Goal: Transaction & Acquisition: Purchase product/service

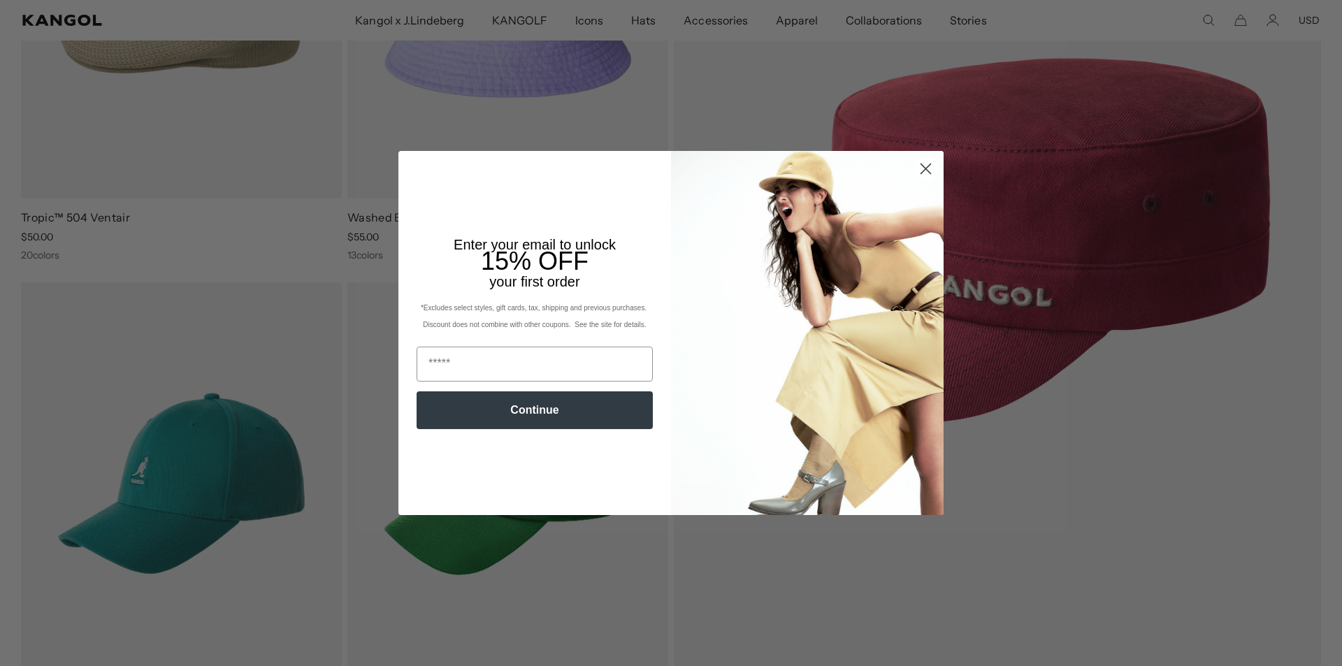
drag, startPoint x: 0, startPoint y: 0, endPoint x: 923, endPoint y: 166, distance: 937.7
click at [923, 166] on icon "Close dialog" at bounding box center [926, 169] width 10 height 10
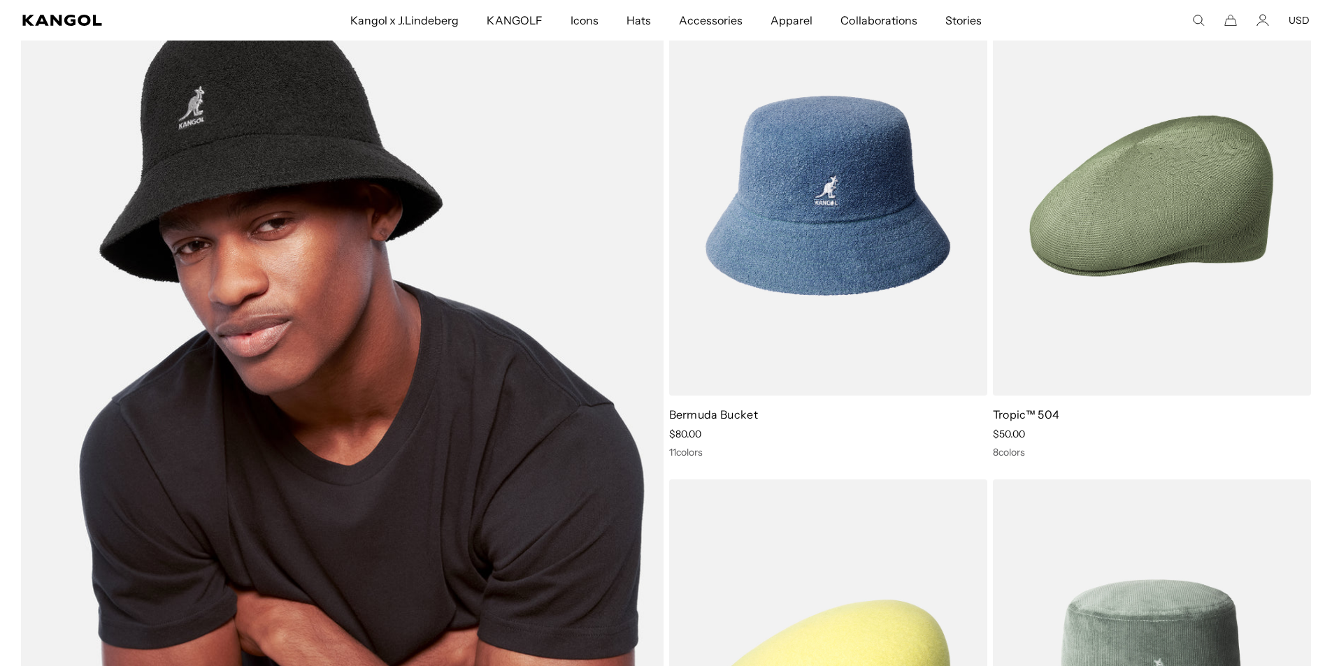
scroll to position [1188, 0]
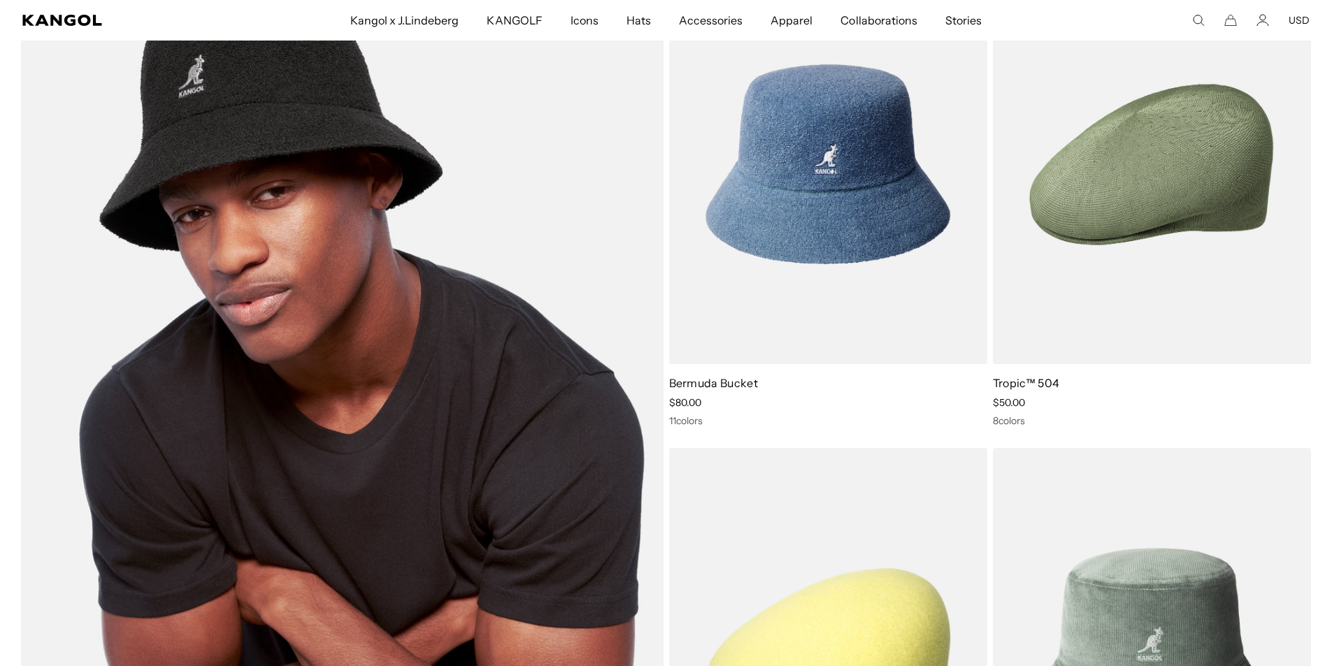
click at [437, 345] on img at bounding box center [342, 405] width 642 height 883
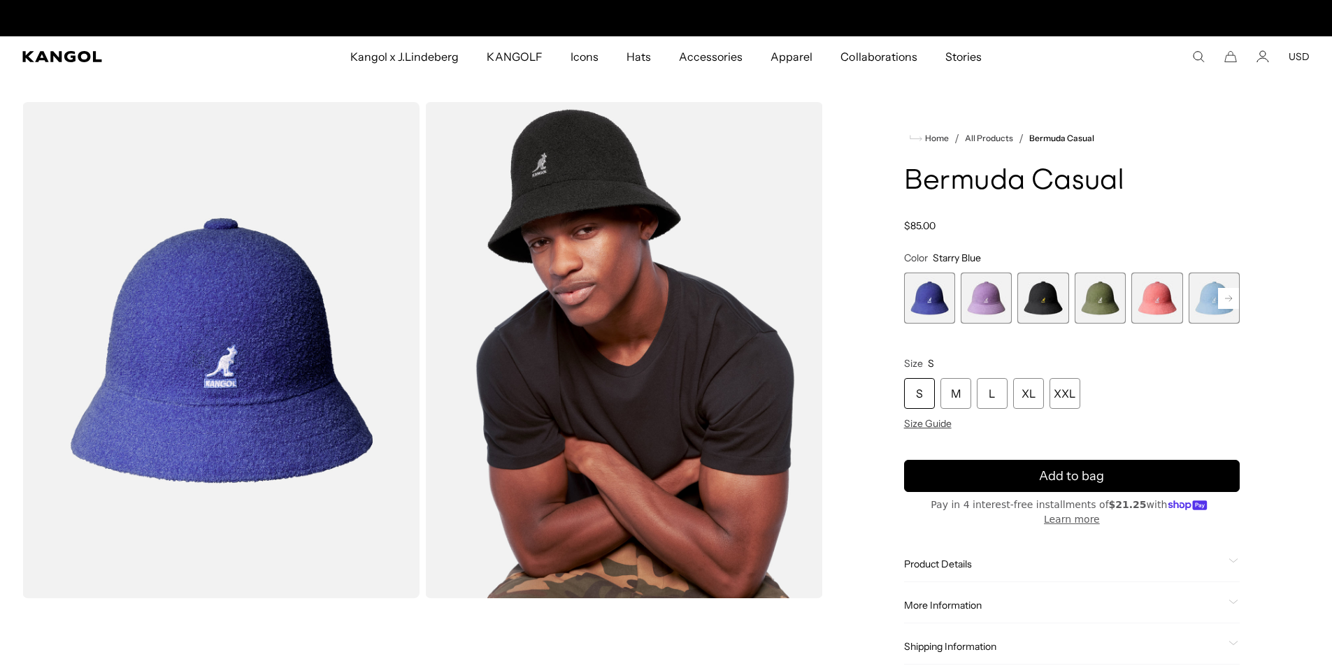
scroll to position [0, 288]
click at [1230, 302] on rect at bounding box center [1228, 298] width 21 height 21
click at [916, 301] on rect at bounding box center [915, 298] width 21 height 21
click at [1230, 301] on rect at bounding box center [1228, 298] width 21 height 21
